Goal: Transaction & Acquisition: Book appointment/travel/reservation

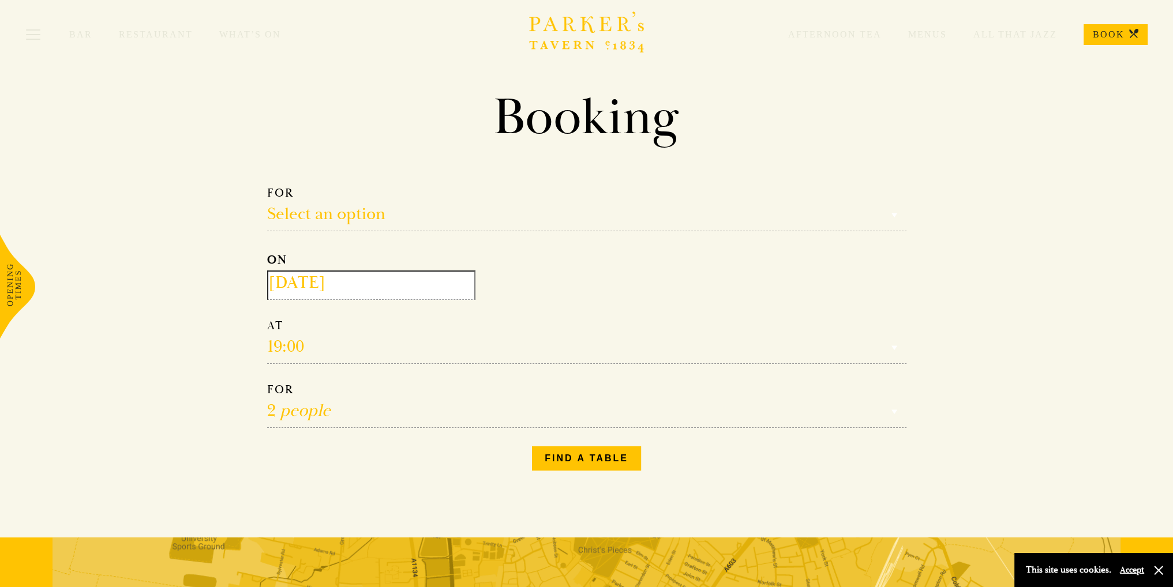
click at [332, 203] on select "Select an option Lunch Dinner Afternoon Tea" at bounding box center [586, 209] width 639 height 46
select select "134868"
click at [267, 186] on select "Select an option Lunch Dinner Afternoon Tea" at bounding box center [586, 209] width 639 height 46
click at [298, 282] on input "[DATE]" at bounding box center [371, 285] width 208 height 29
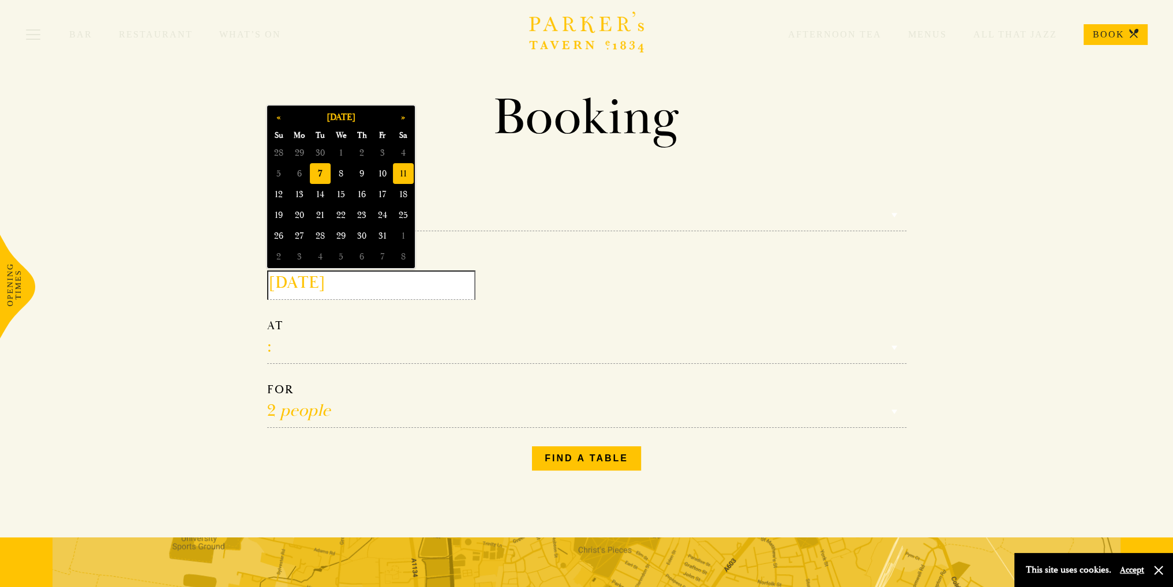
click at [410, 175] on span "11" at bounding box center [403, 173] width 21 height 21
type input "2025-10-11"
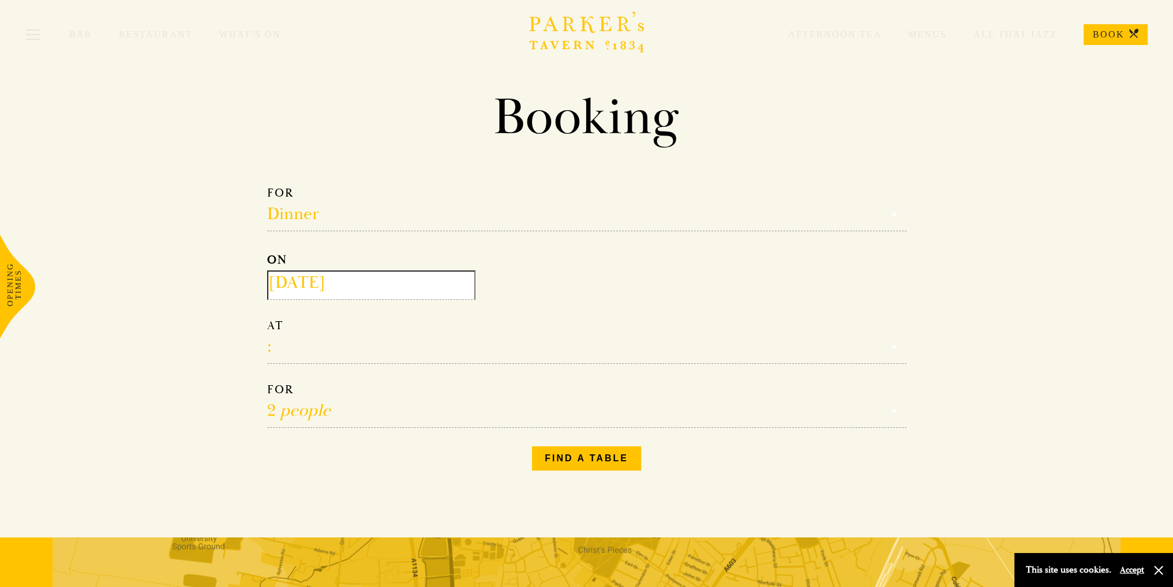
click at [309, 355] on select "17:00 18:00 18:30 19:00 19:30 20:00 20:30 21:00 21:30" at bounding box center [586, 341] width 639 height 46
click at [267, 318] on select "17:00 18:00 18:30 19:00 19:30 20:00 20:30 21:00 21:30" at bounding box center [586, 341] width 639 height 46
click at [563, 451] on button "Find a table" at bounding box center [586, 459] width 109 height 24
click at [288, 217] on select "Select an option Lunch Dinner Afternoon Tea" at bounding box center [586, 209] width 639 height 46
click at [212, 269] on section "Booking Make a Reservation Select an option Select an option Lunch Dinner After…" at bounding box center [586, 283] width 1173 height 393
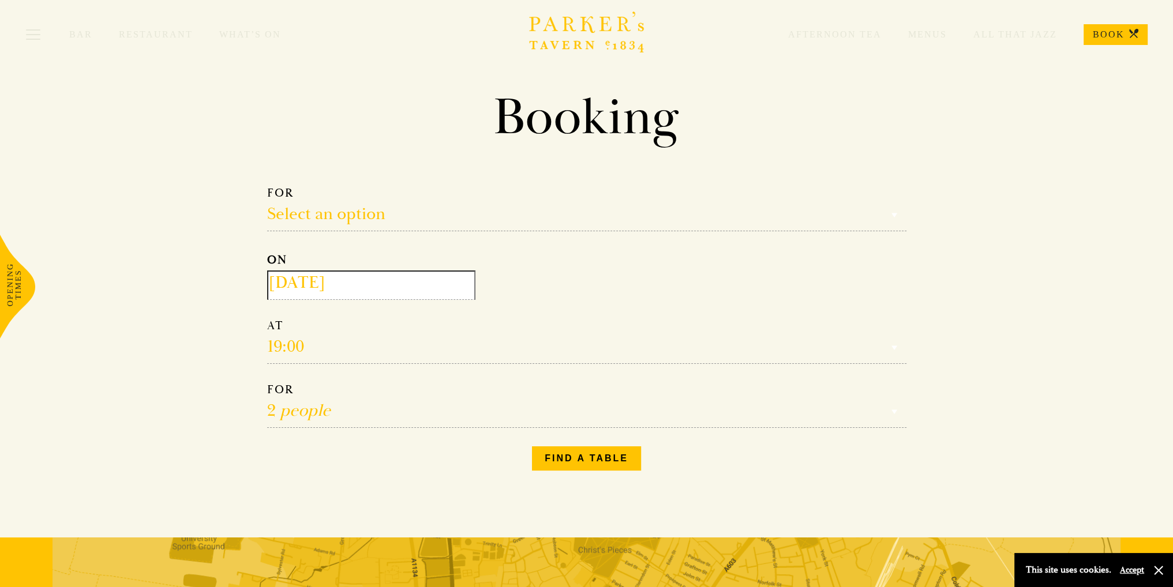
click at [277, 342] on select "Reservation time" at bounding box center [586, 341] width 639 height 46
click at [295, 216] on select "Select an option Lunch Dinner Afternoon Tea" at bounding box center [586, 209] width 639 height 46
select select "134868"
click at [267, 186] on select "Select an option Lunch Dinner Afternoon Tea" at bounding box center [586, 209] width 639 height 46
click at [279, 351] on select "12:00 12:30 13:00 13:30 14:00 14:30 15:00 15:30 16:00 16:30 17:00" at bounding box center [586, 341] width 639 height 46
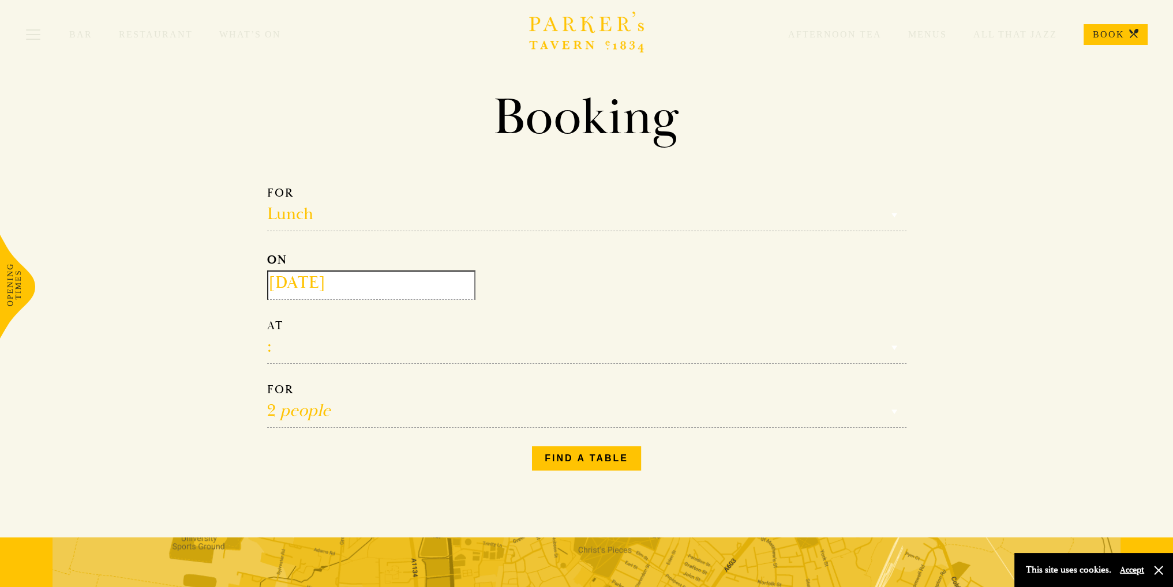
click at [302, 211] on select "Select an option Lunch Dinner Afternoon Tea" at bounding box center [586, 209] width 639 height 46
